Goal: Navigation & Orientation: Find specific page/section

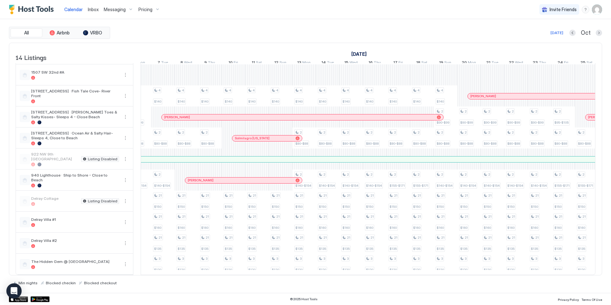
scroll to position [0, 711]
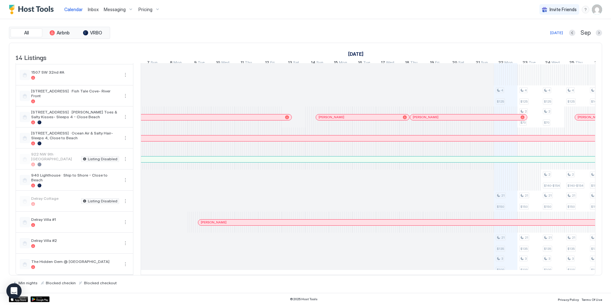
click at [76, 9] on span "Calendar" at bounding box center [73, 9] width 18 height 5
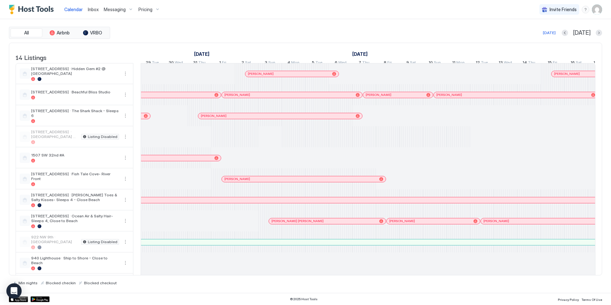
click at [89, 8] on span "Inbox" at bounding box center [93, 9] width 11 height 5
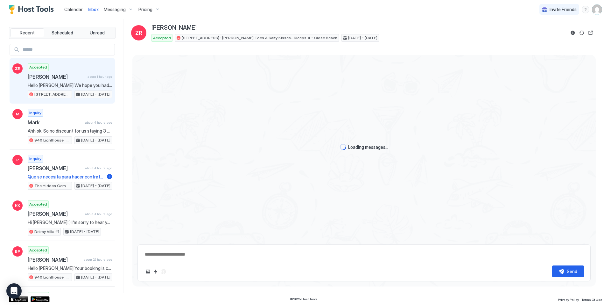
click at [68, 9] on span "Calendar" at bounding box center [73, 9] width 18 height 5
